Goal: Task Accomplishment & Management: Manage account settings

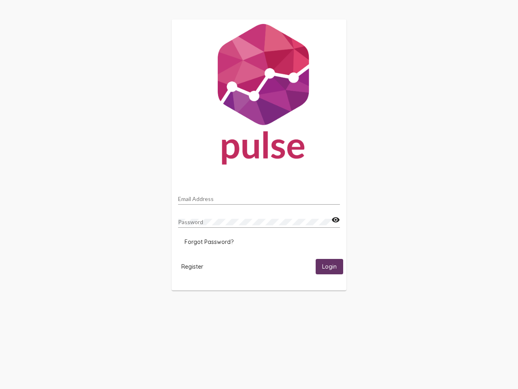
click at [259, 196] on input "Email Address" at bounding box center [259, 198] width 162 height 6
click at [336, 220] on mat-icon "visibility" at bounding box center [335, 220] width 8 height 10
click at [209, 242] on span "Forgot Password?" at bounding box center [209, 241] width 49 height 7
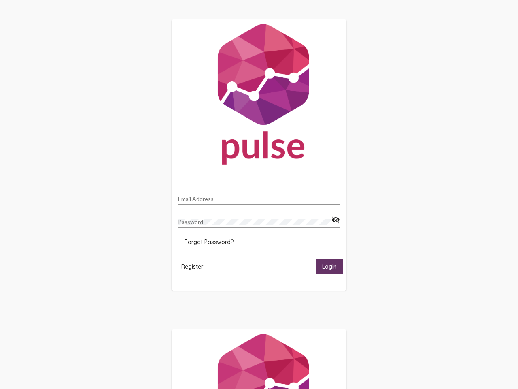
click at [192, 266] on span "Register" at bounding box center [192, 266] width 22 height 7
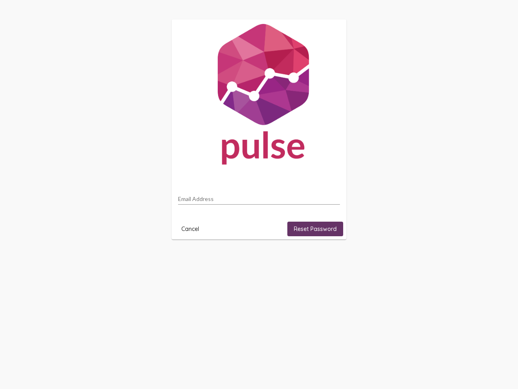
click at [329, 259] on html "Email Address Cancel Reset Password" at bounding box center [259, 129] width 518 height 259
